Goal: Check status: Check status

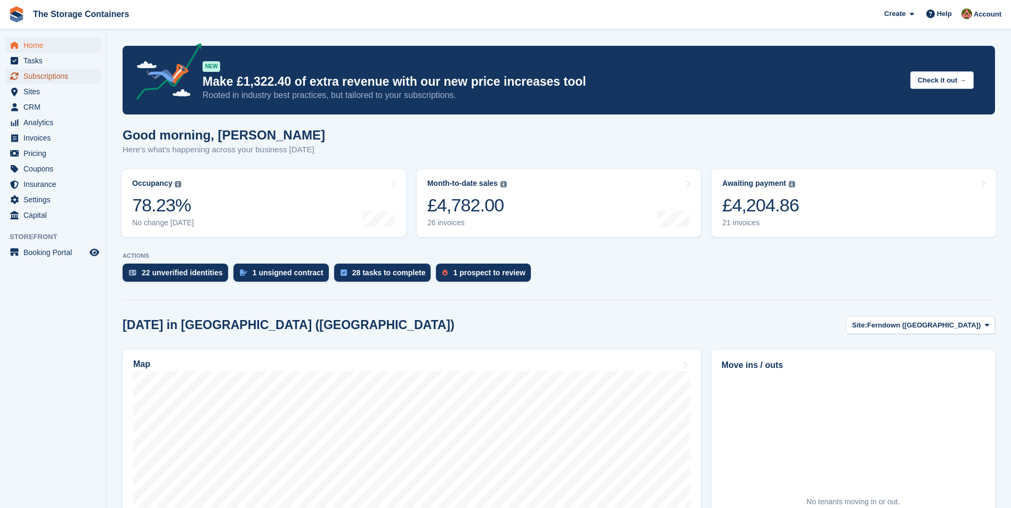
click at [68, 80] on span "Subscriptions" at bounding box center [55, 76] width 64 height 15
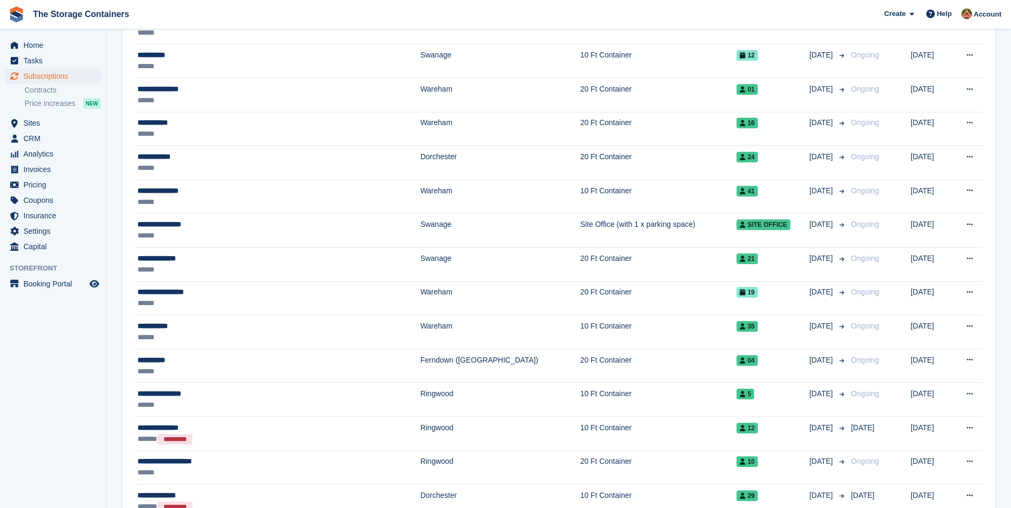
scroll to position [320, 0]
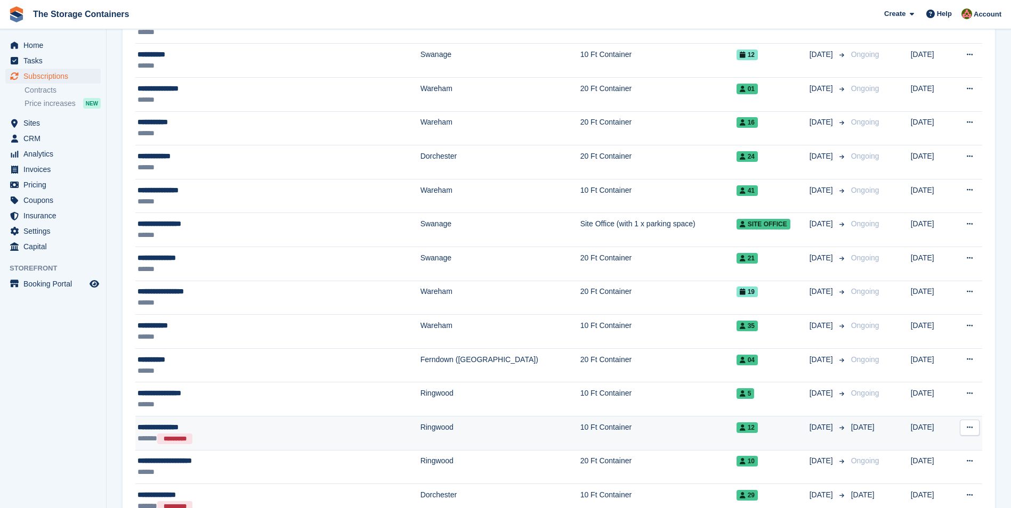
click at [232, 426] on div "**********" at bounding box center [242, 427] width 208 height 11
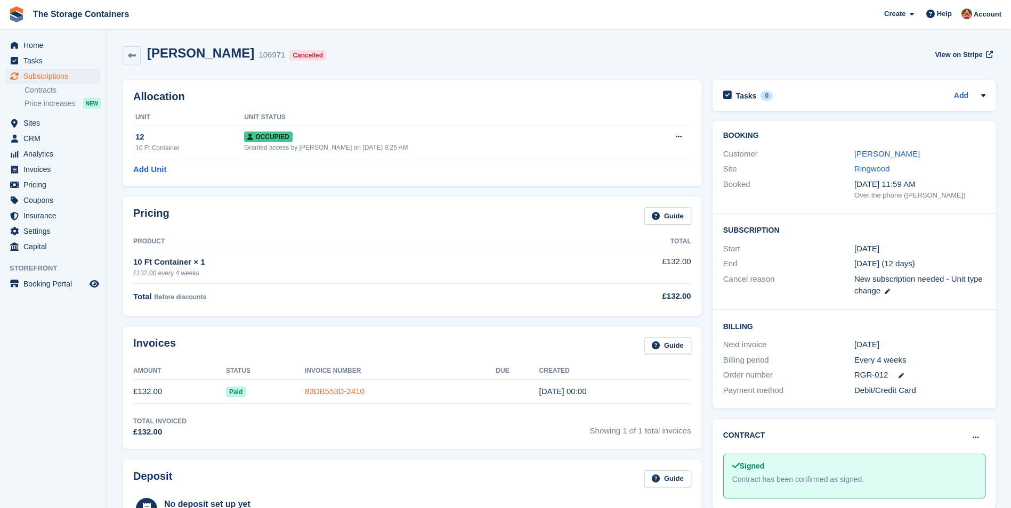
click at [331, 390] on link "83DB553D-2410" at bounding box center [335, 391] width 60 height 9
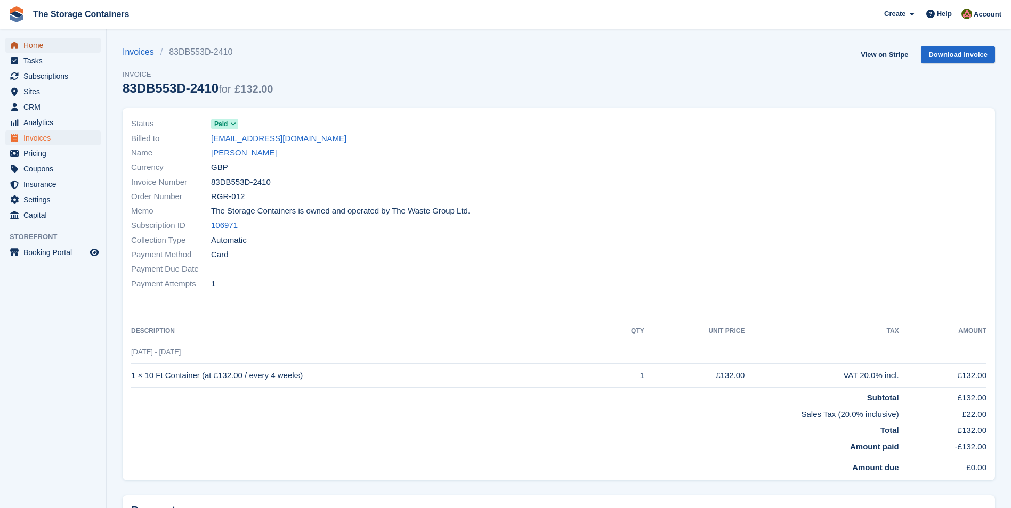
click at [43, 47] on span "Home" at bounding box center [55, 45] width 64 height 15
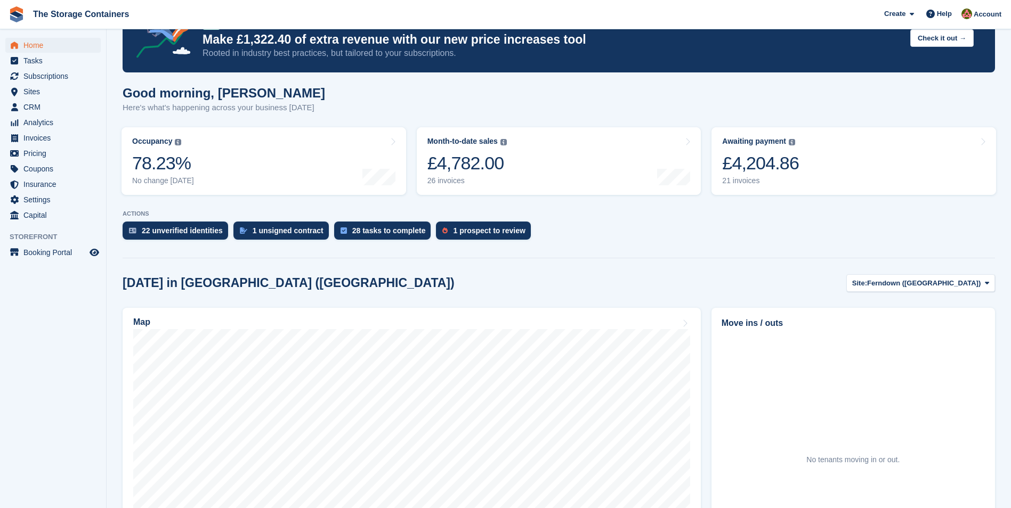
scroll to position [107, 0]
